Goal: Task Accomplishment & Management: Manage account settings

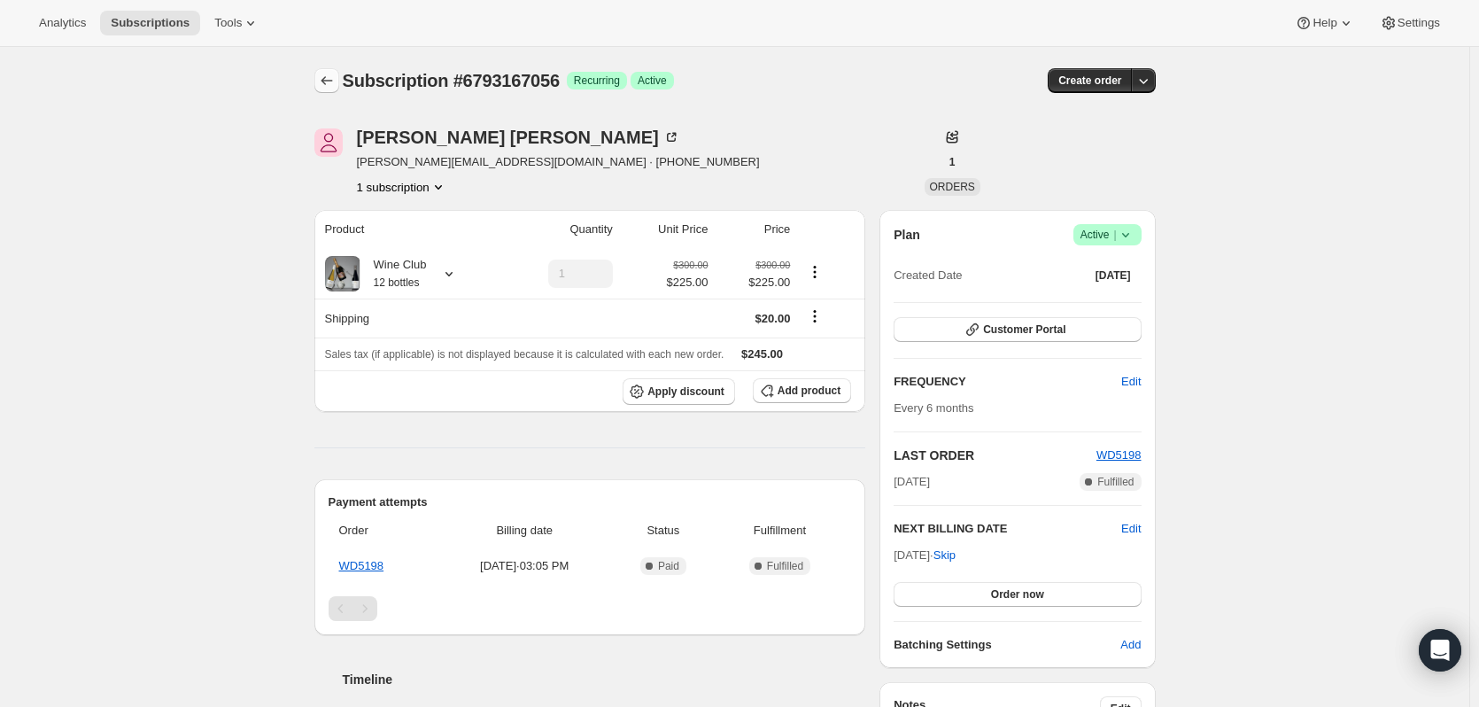
click at [336, 77] on icon "Subscriptions" at bounding box center [327, 81] width 18 height 18
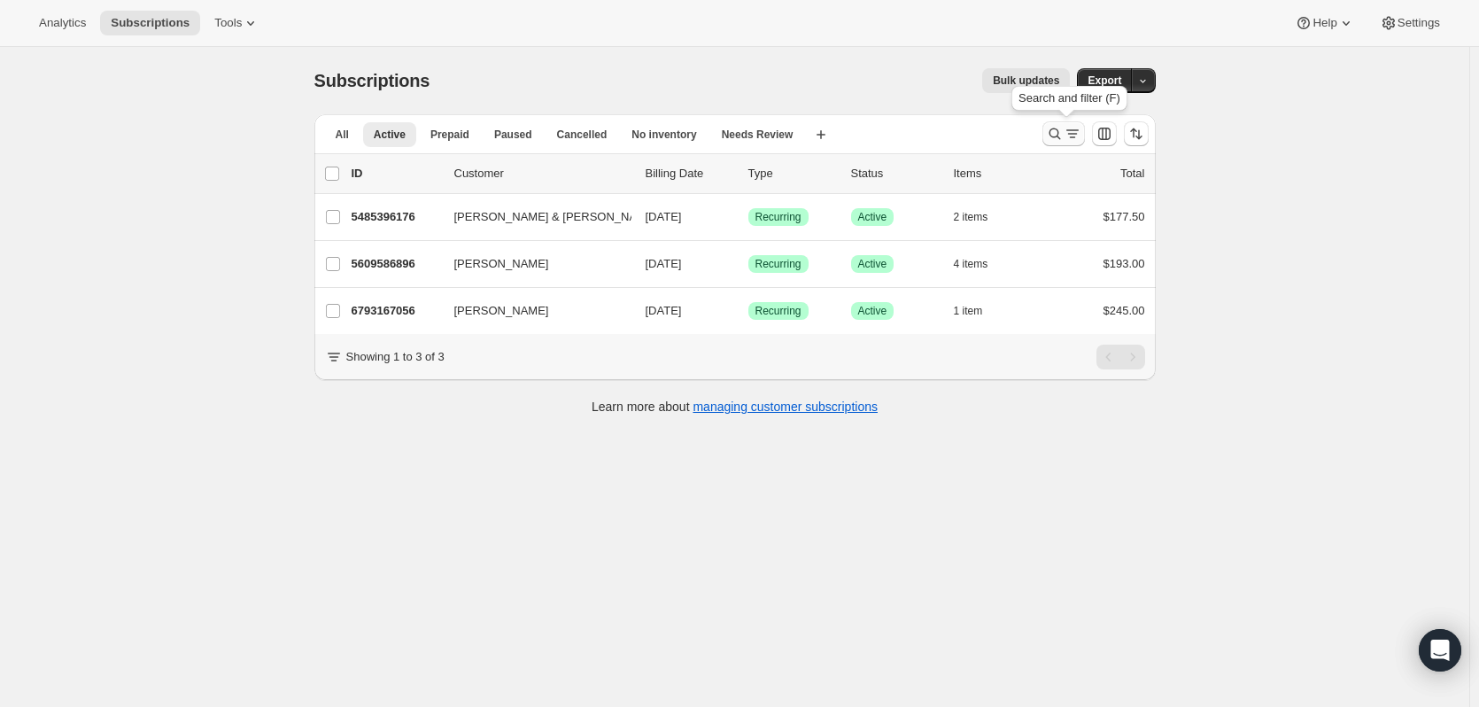
click at [1055, 125] on button "Search and filter results" at bounding box center [1063, 133] width 43 height 25
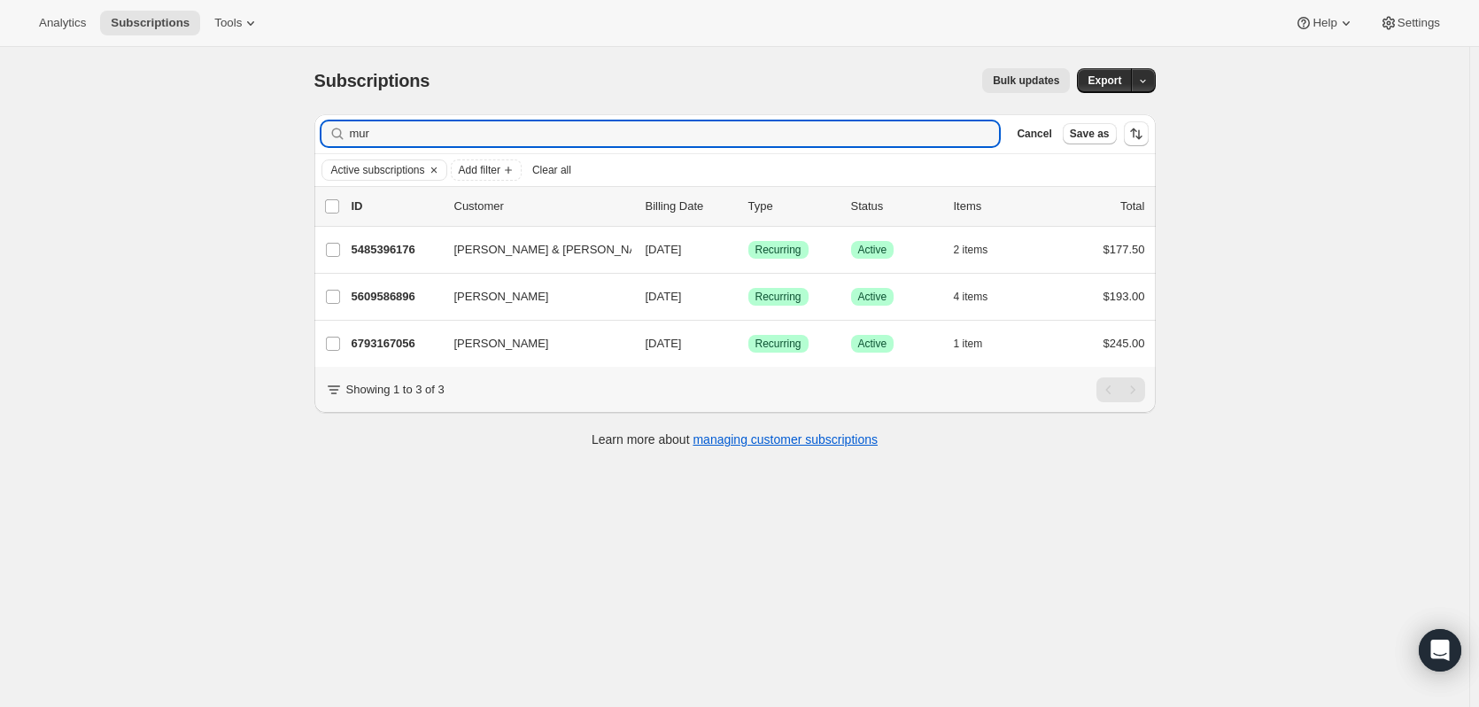
drag, startPoint x: 401, startPoint y: 142, endPoint x: 244, endPoint y: 87, distance: 166.1
click at [301, 127] on div "Subscriptions. This page is ready Subscriptions Bulk updates More actions Bulk …" at bounding box center [735, 256] width 884 height 419
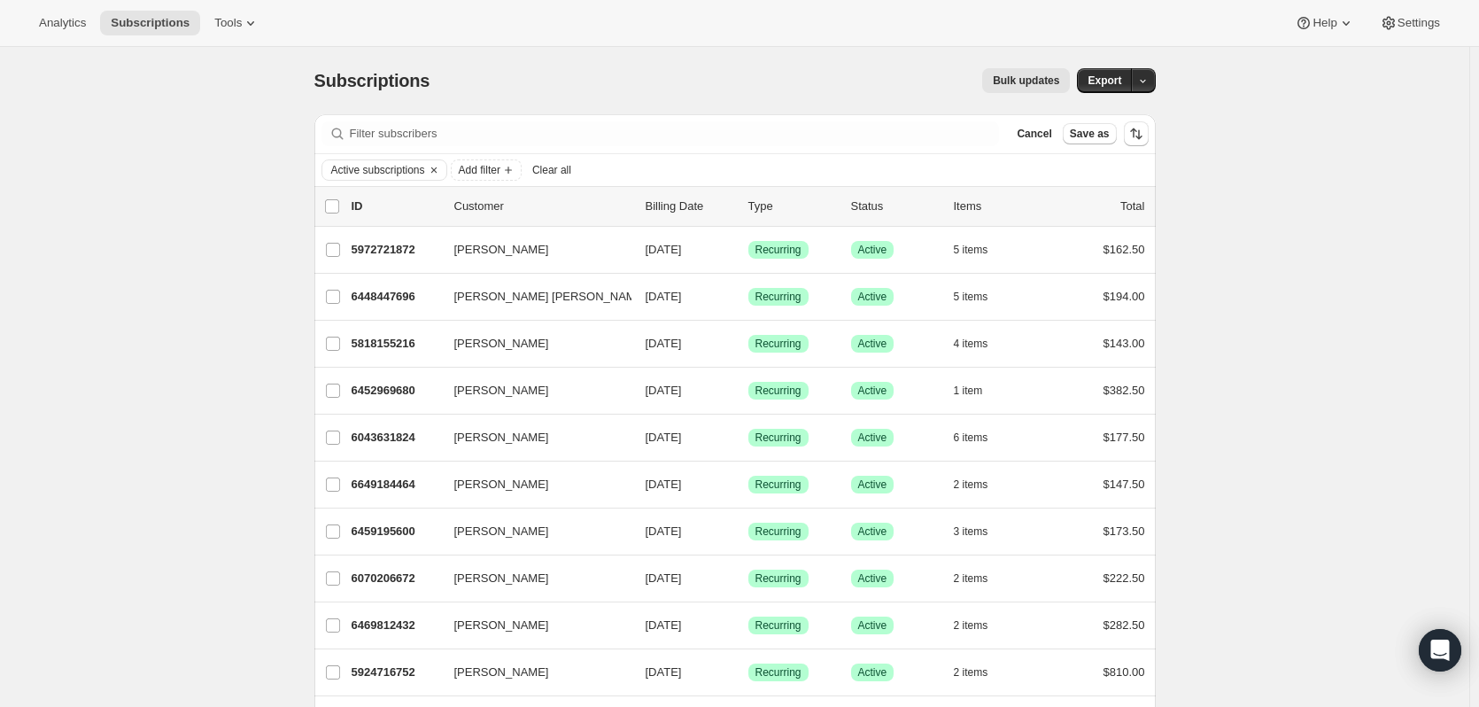
click at [754, 78] on div "Bulk updates" at bounding box center [760, 80] width 619 height 25
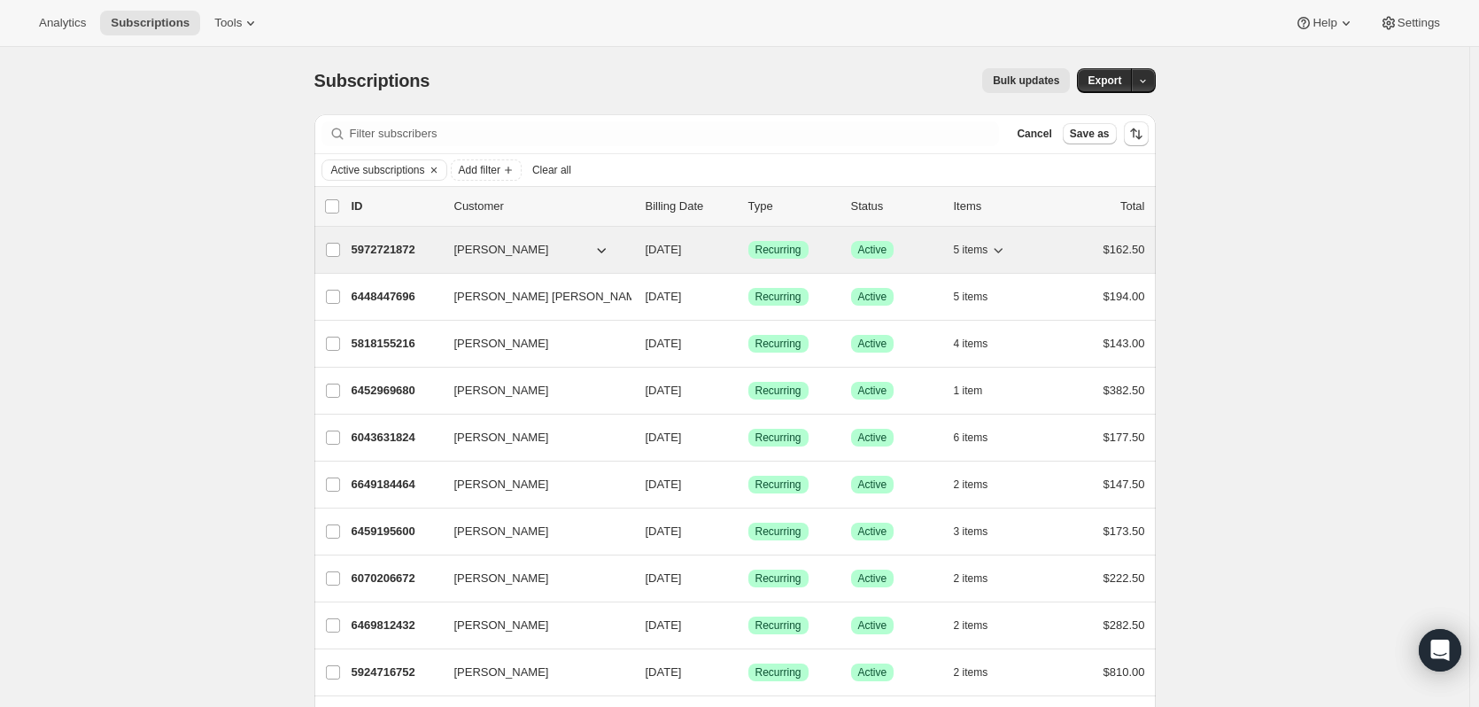
click at [1007, 252] on icon "button" at bounding box center [998, 250] width 18 height 18
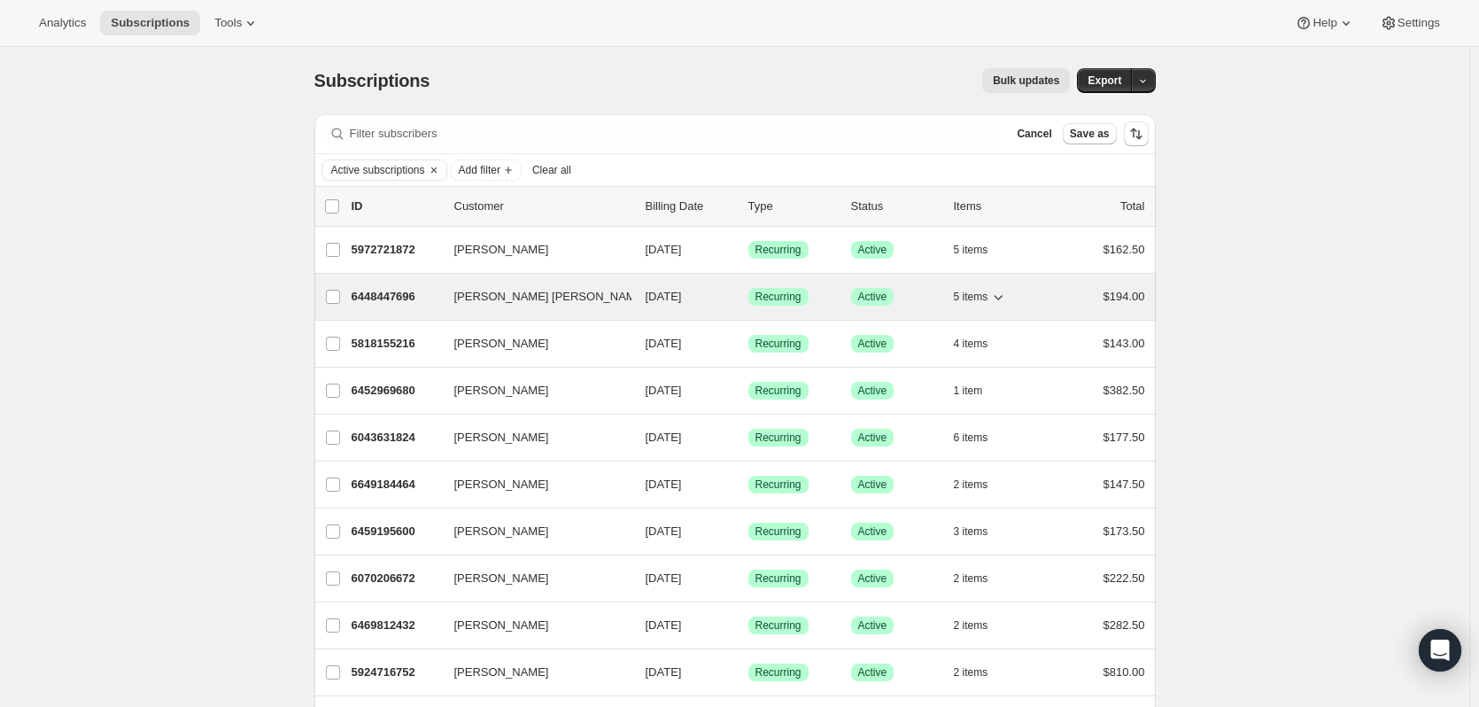
click at [1007, 295] on icon "button" at bounding box center [998, 297] width 18 height 18
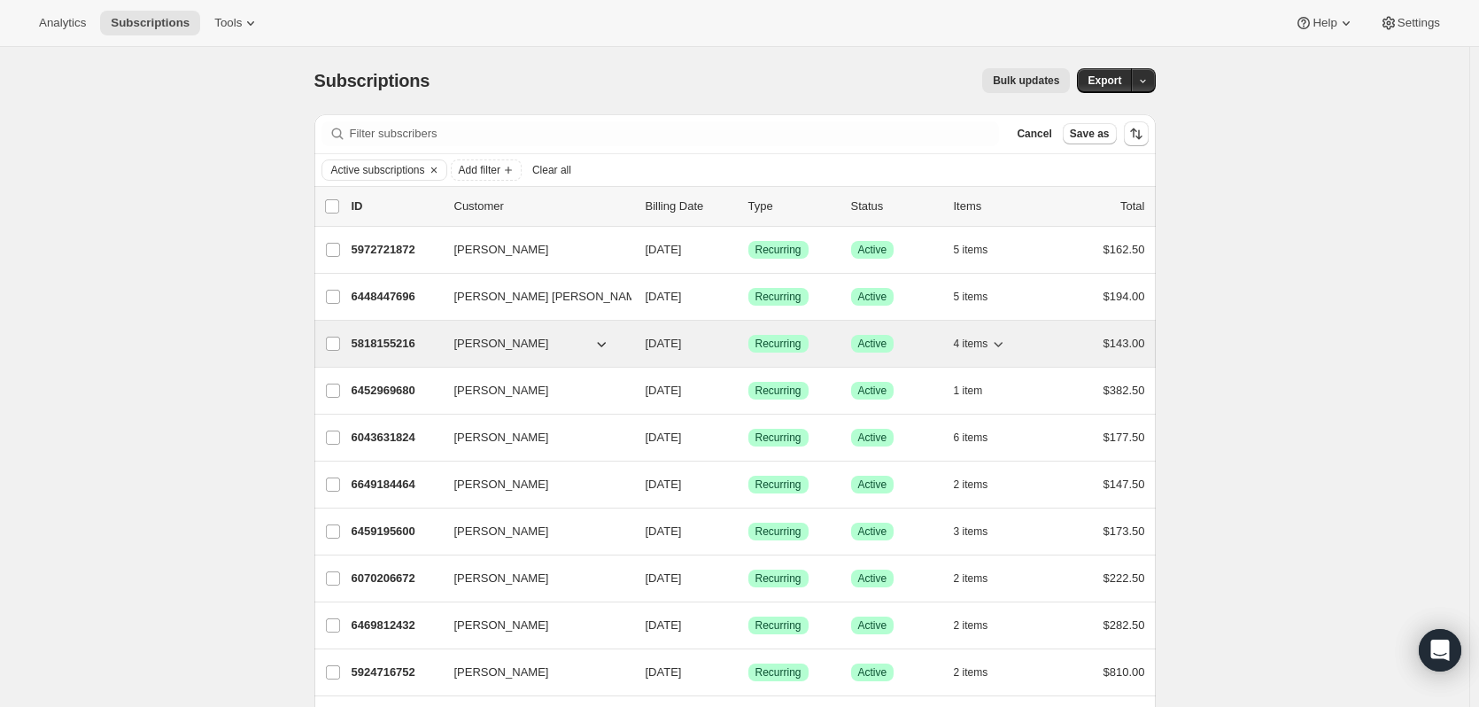
click at [1002, 346] on icon "button" at bounding box center [998, 344] width 9 height 5
click at [488, 344] on span "[PERSON_NAME]" at bounding box center [501, 344] width 95 height 18
click at [364, 340] on p "5818155216" at bounding box center [396, 344] width 89 height 18
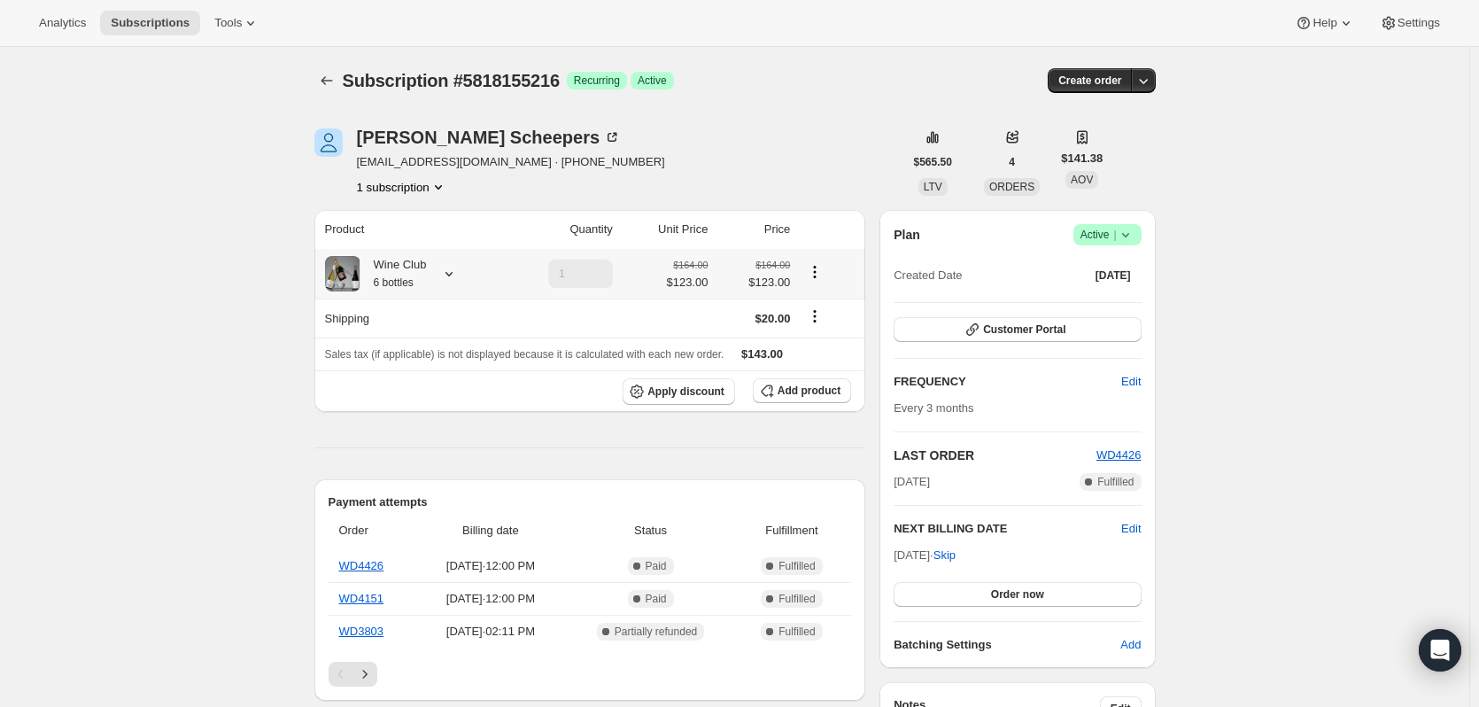
click at [452, 275] on icon at bounding box center [448, 274] width 7 height 4
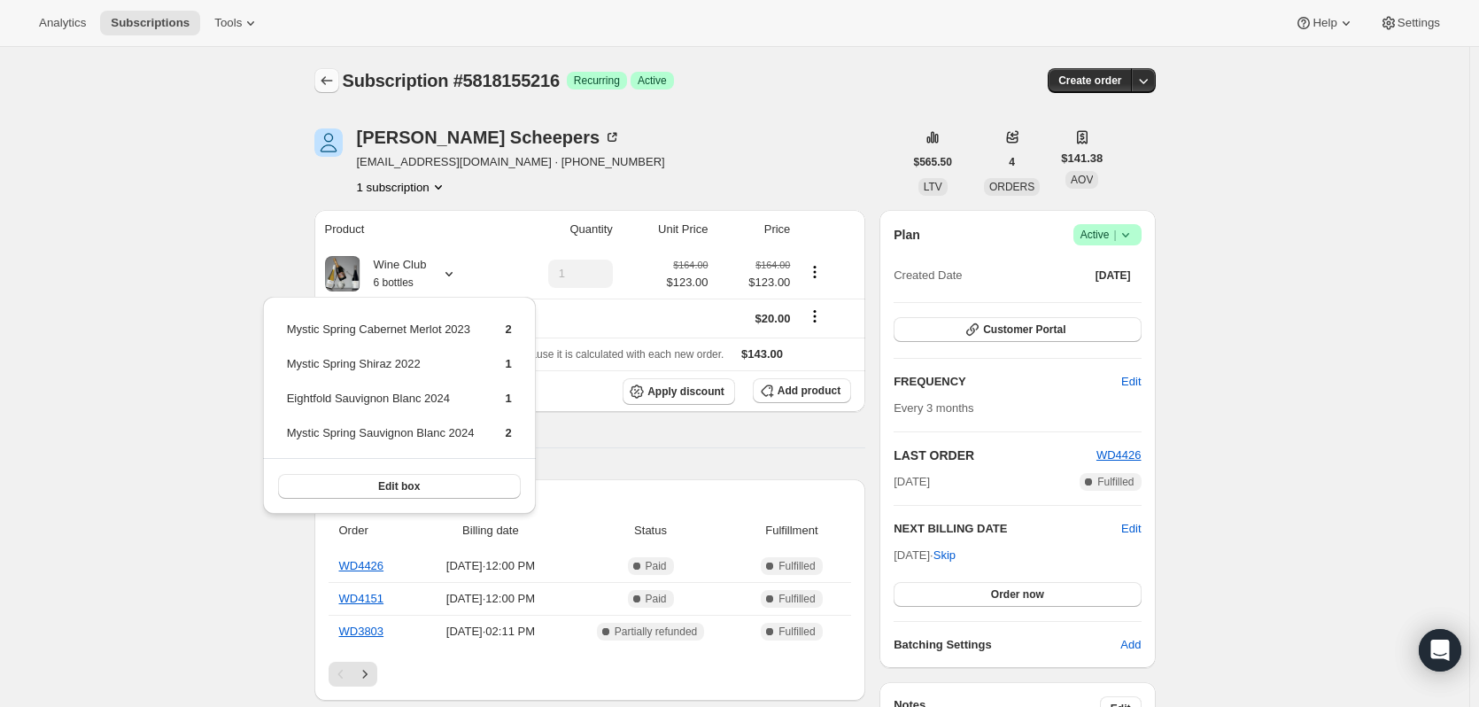
click at [336, 85] on icon "Subscriptions" at bounding box center [327, 81] width 18 height 18
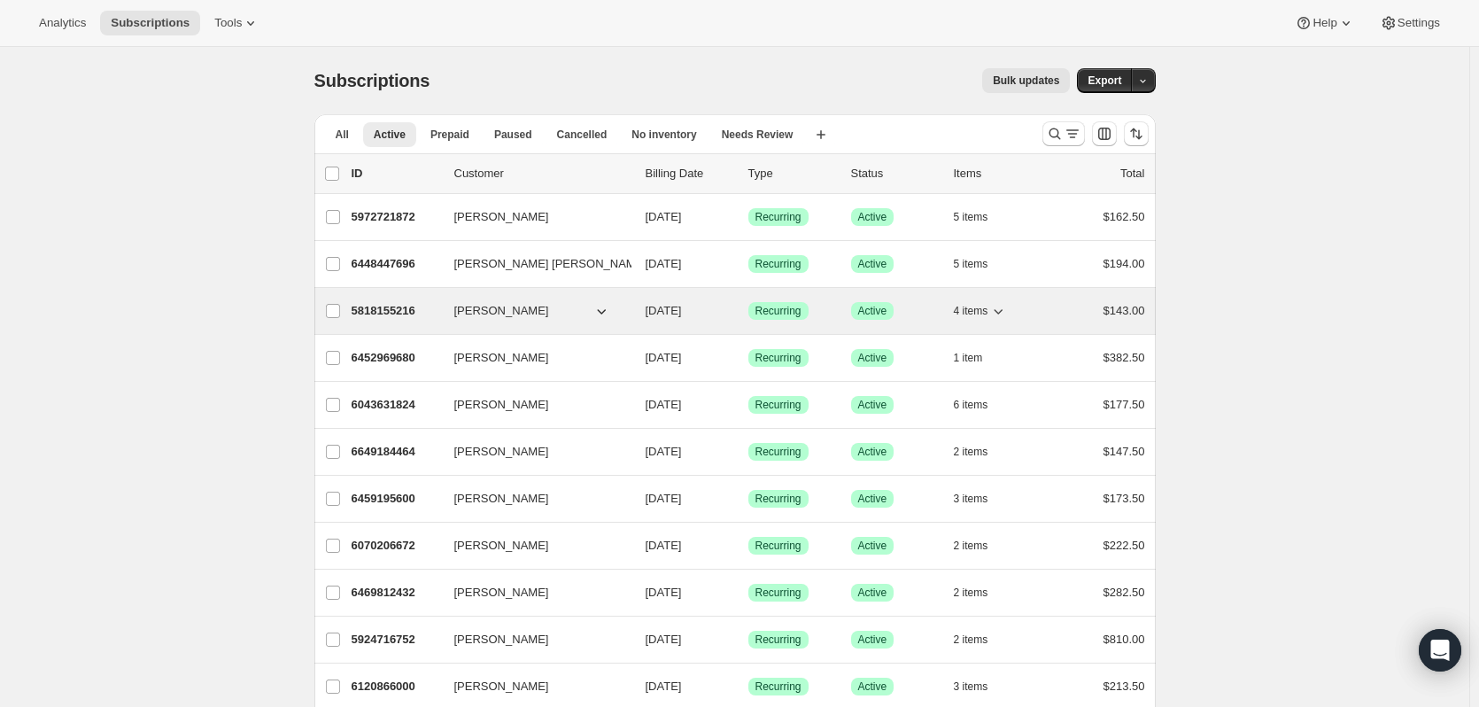
click at [1002, 312] on icon "button" at bounding box center [998, 311] width 9 height 5
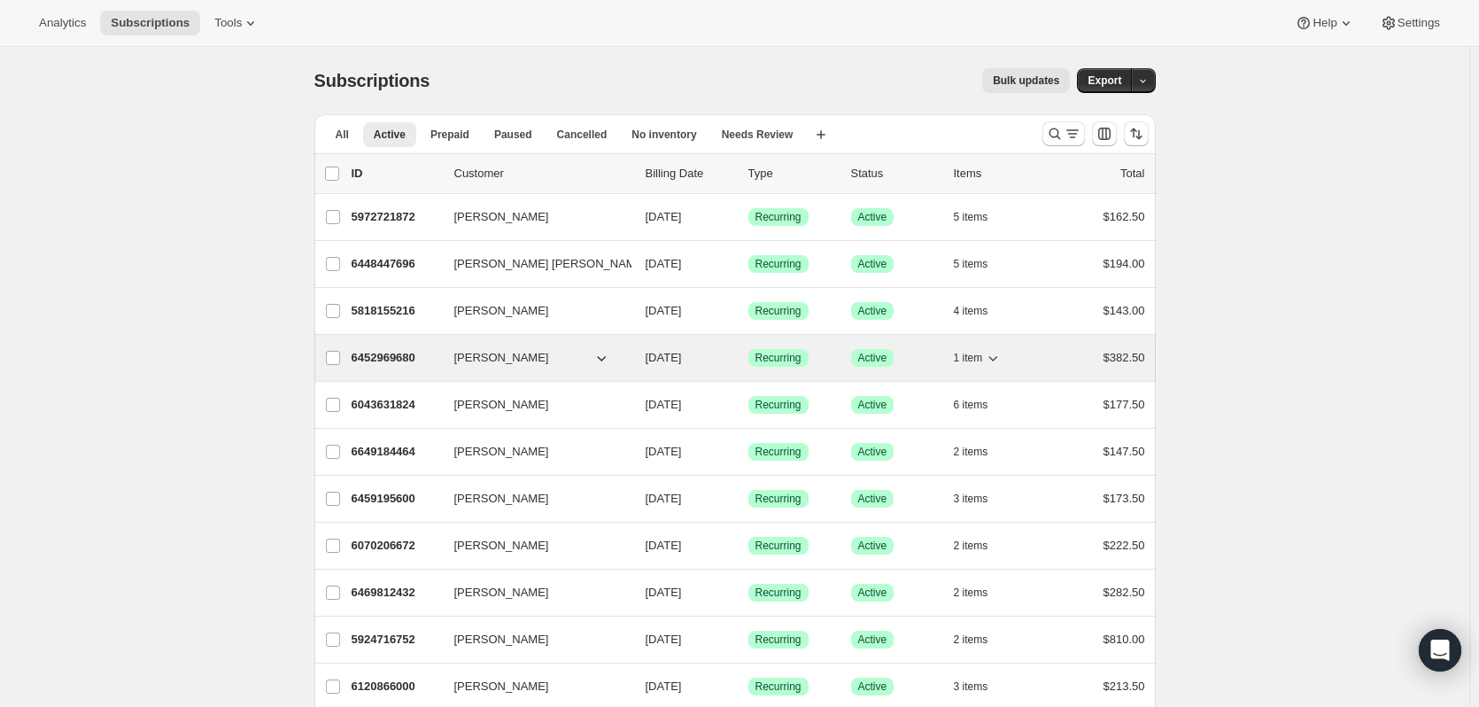
click at [1002, 352] on icon "button" at bounding box center [993, 358] width 18 height 18
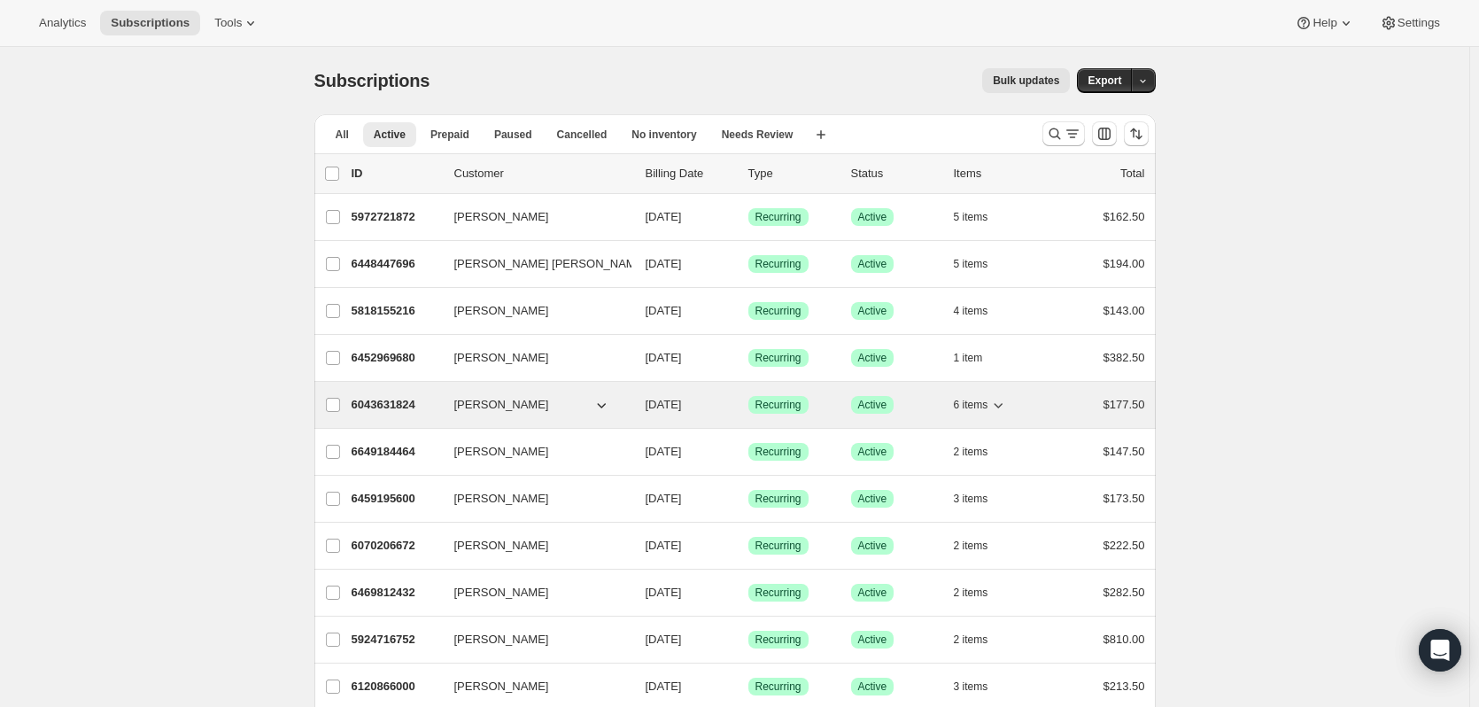
click at [996, 404] on icon "button" at bounding box center [998, 405] width 18 height 18
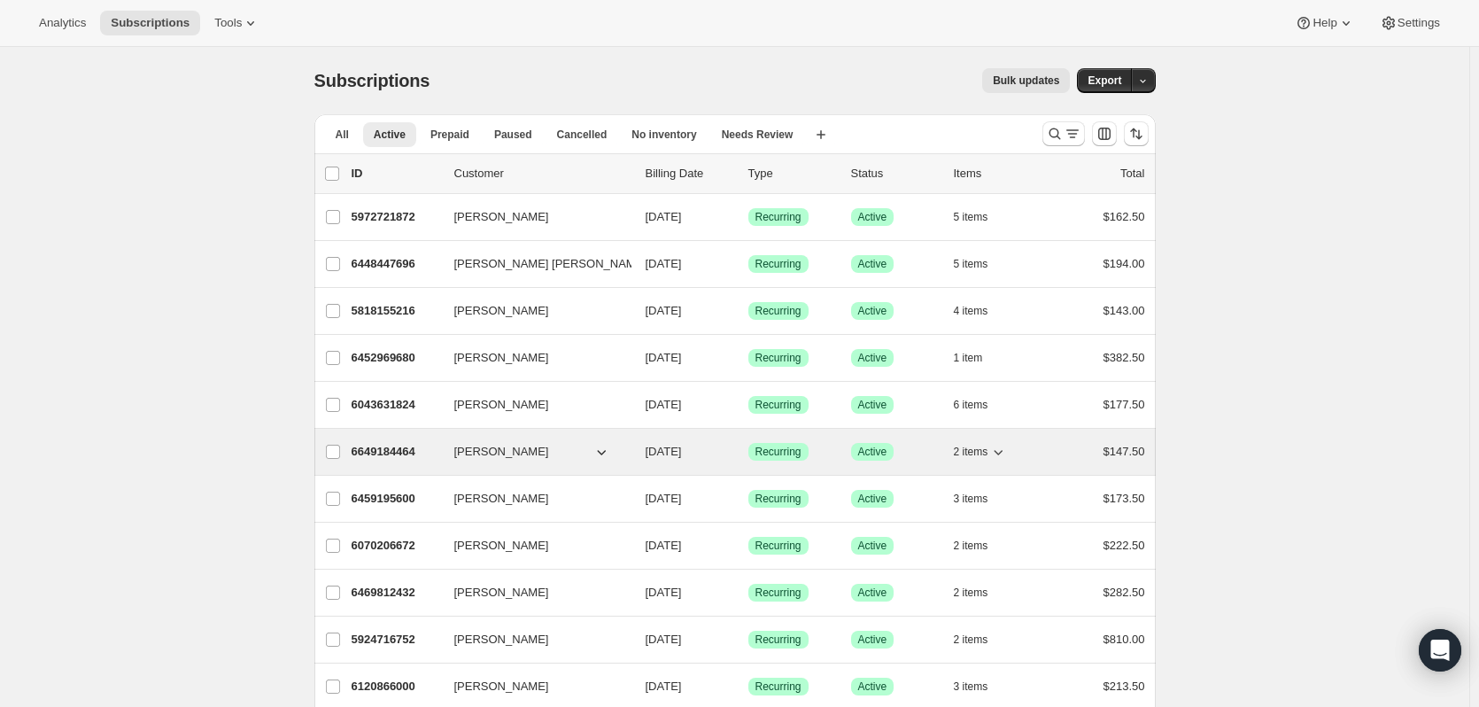
click at [1007, 450] on icon "button" at bounding box center [998, 452] width 18 height 18
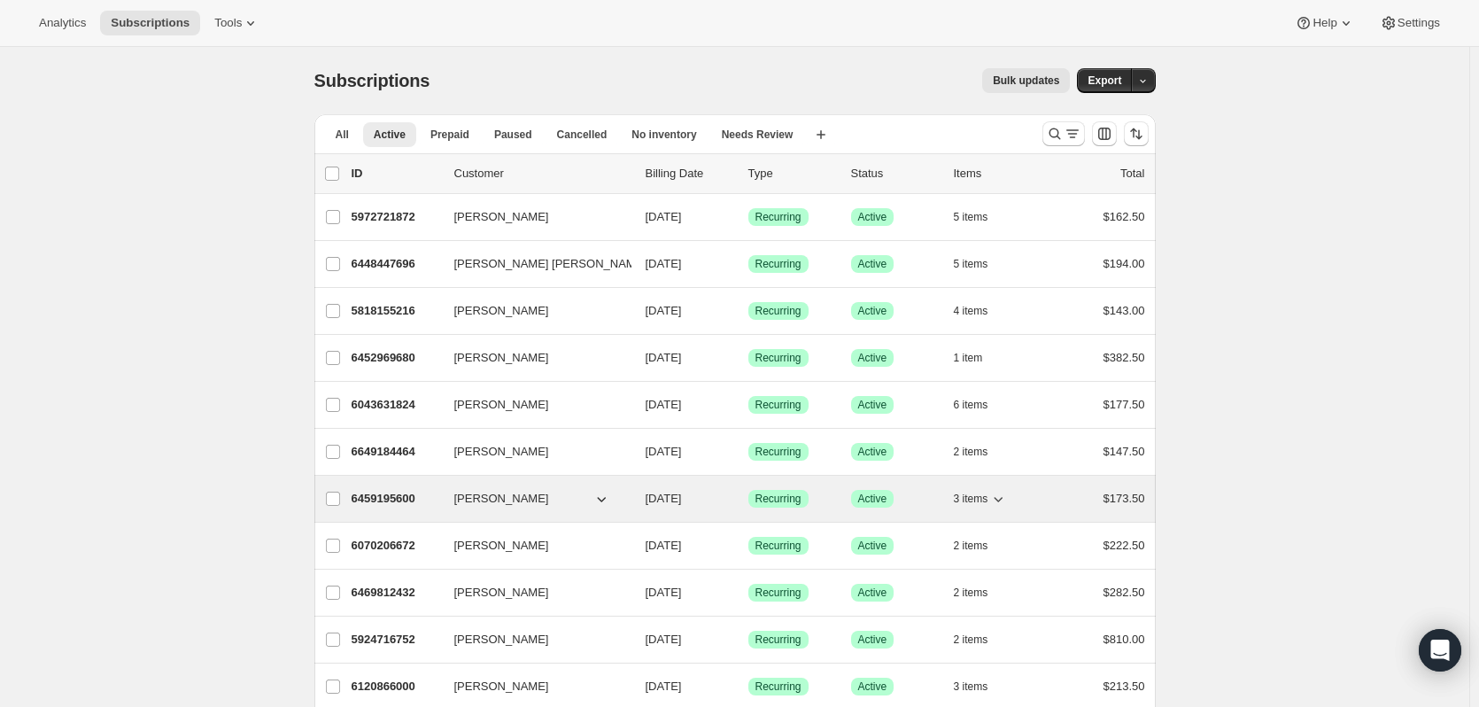
click at [1007, 500] on icon "button" at bounding box center [998, 499] width 18 height 18
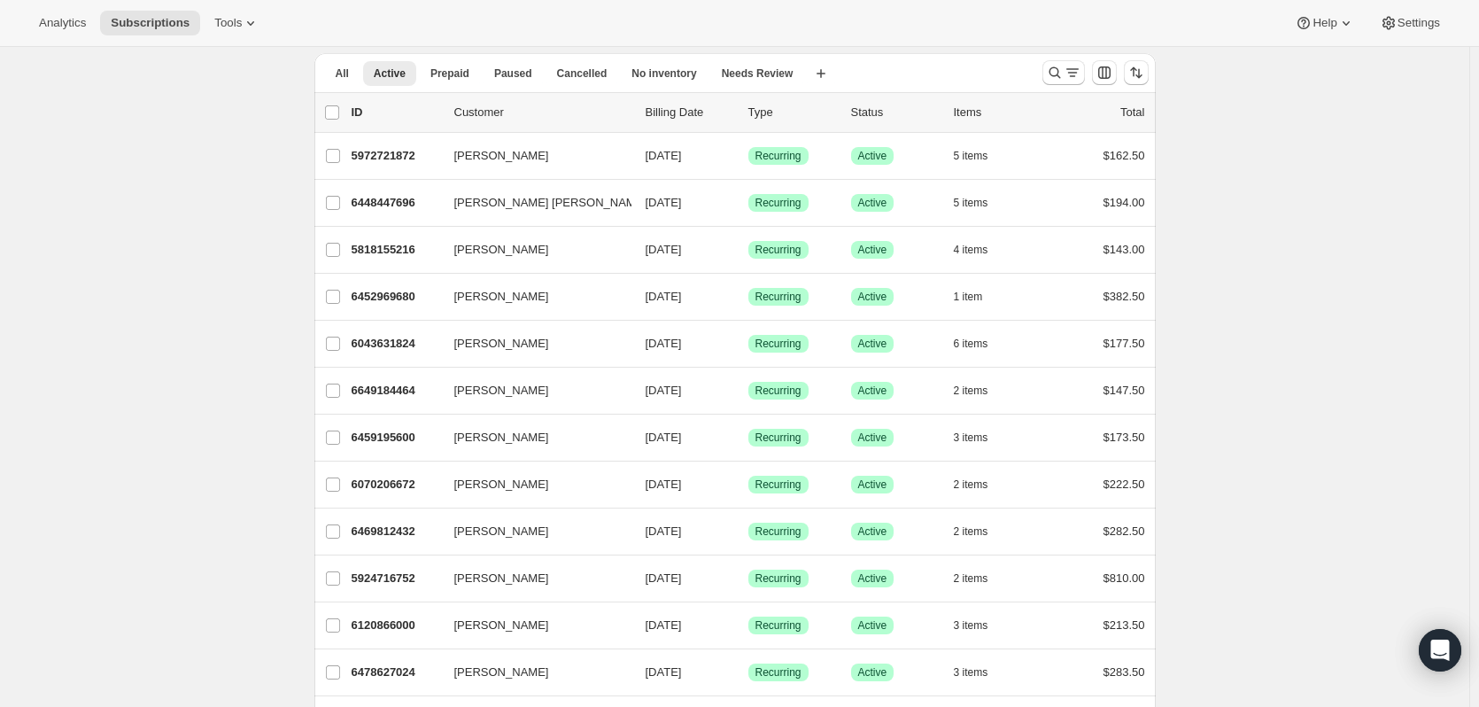
scroll to position [89, 0]
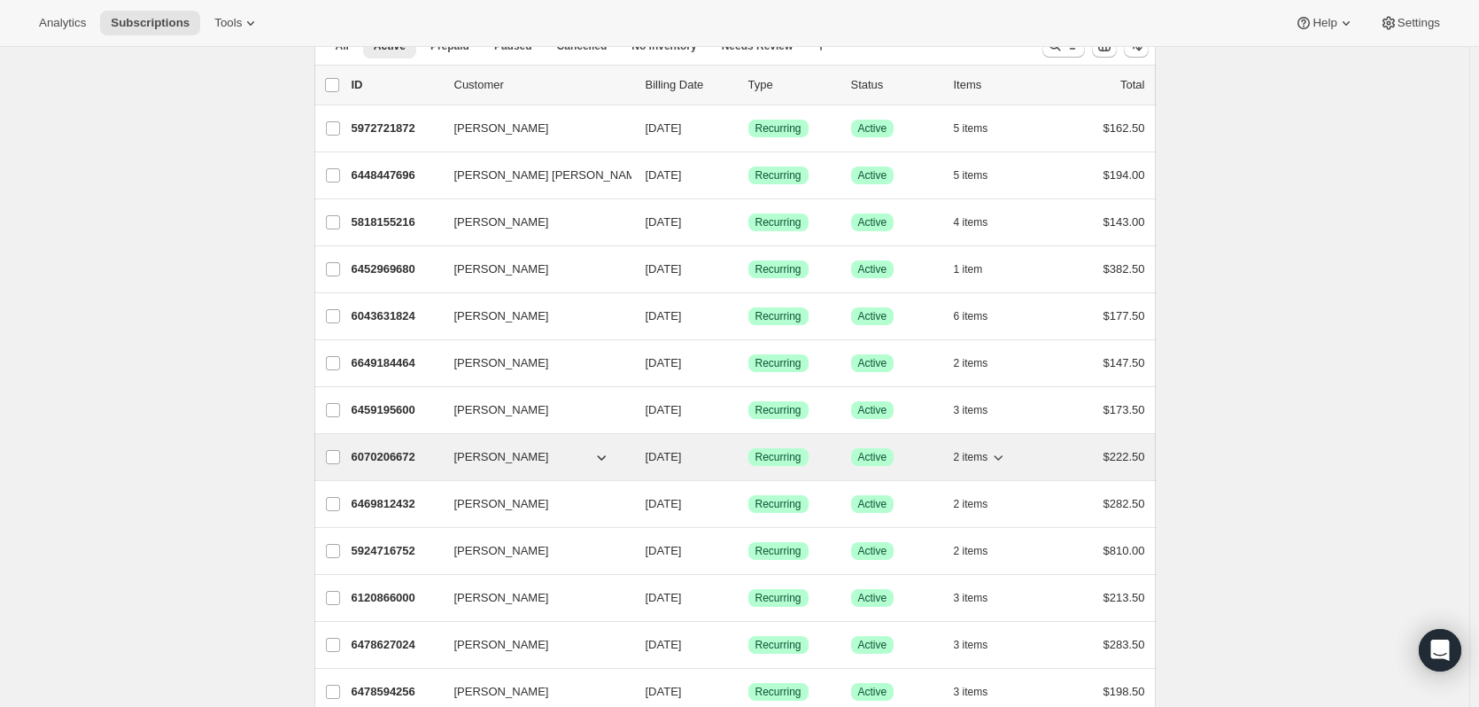
click at [1004, 460] on icon "button" at bounding box center [998, 457] width 18 height 18
